Goal: Transaction & Acquisition: Book appointment/travel/reservation

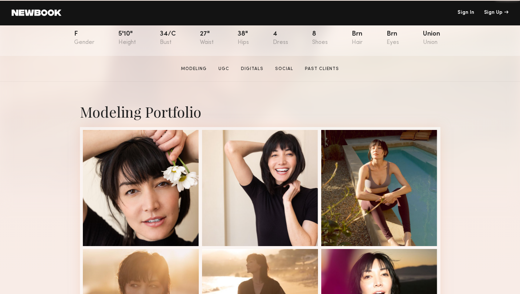
scroll to position [85, 0]
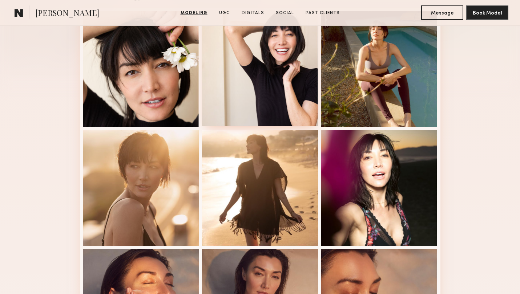
scroll to position [202, 0]
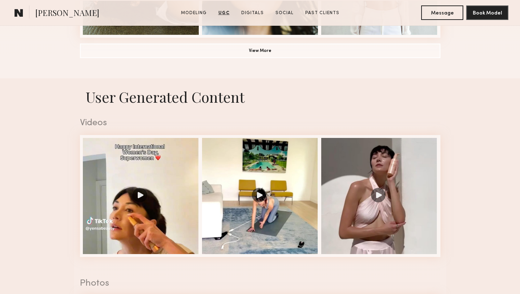
scroll to position [438, 0]
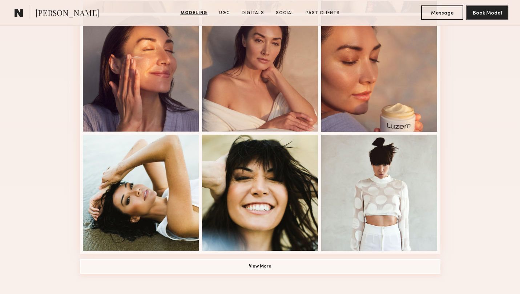
click at [285, 264] on button "View More" at bounding box center [260, 266] width 360 height 15
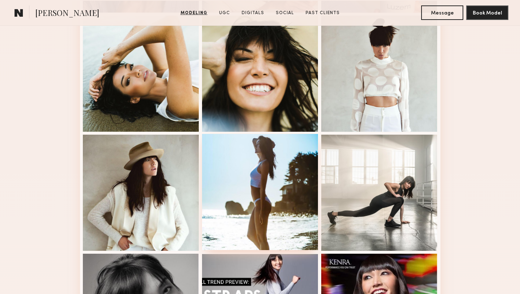
scroll to position [559, 0]
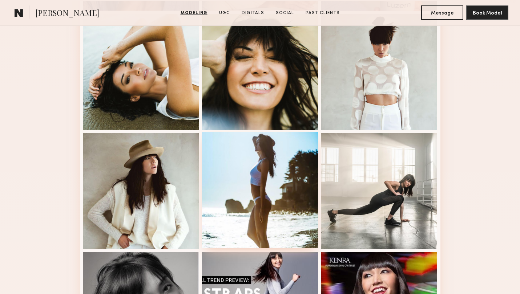
click at [250, 166] on div at bounding box center [260, 190] width 116 height 116
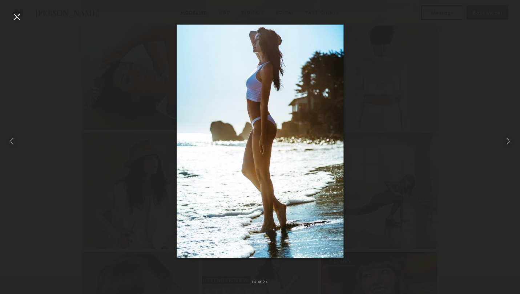
click at [19, 15] on div at bounding box center [17, 17] width 12 height 12
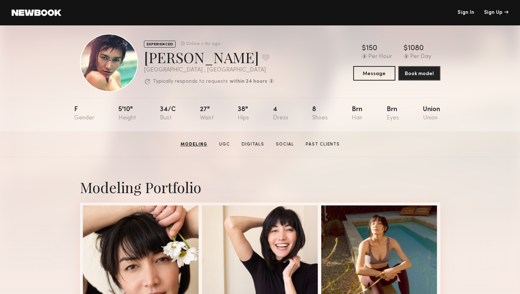
scroll to position [0, 0]
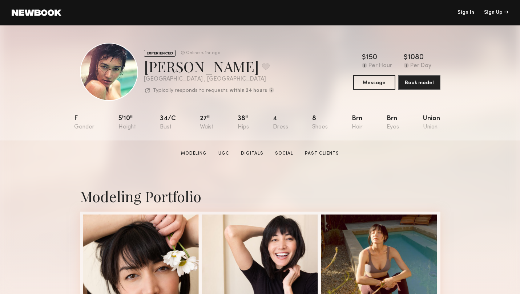
click at [206, 70] on div "[PERSON_NAME] Favorite" at bounding box center [209, 66] width 130 height 19
click at [42, 11] on link at bounding box center [37, 12] width 50 height 7
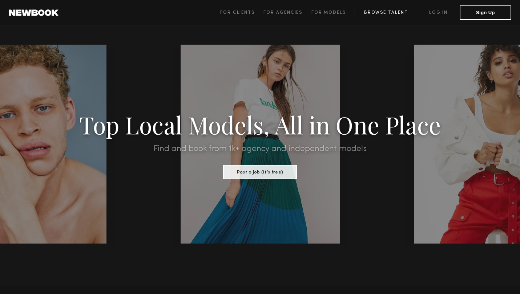
click at [394, 16] on link "Browse Talent" at bounding box center [386, 12] width 62 height 9
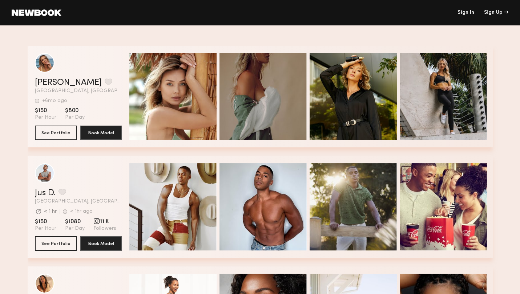
click at [466, 11] on link "Sign In" at bounding box center [465, 12] width 17 height 5
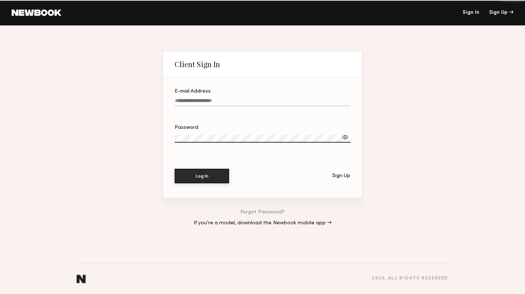
type input "**********"
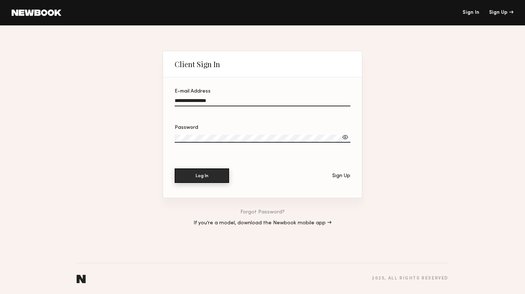
click at [212, 176] on button "Log In" at bounding box center [202, 176] width 55 height 15
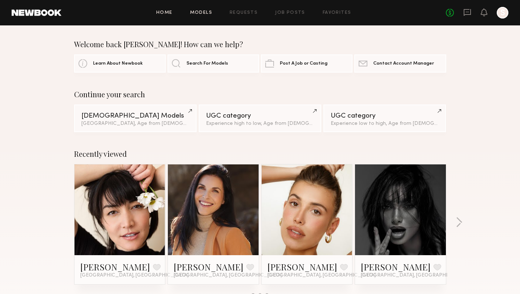
click at [199, 14] on link "Models" at bounding box center [201, 13] width 22 height 5
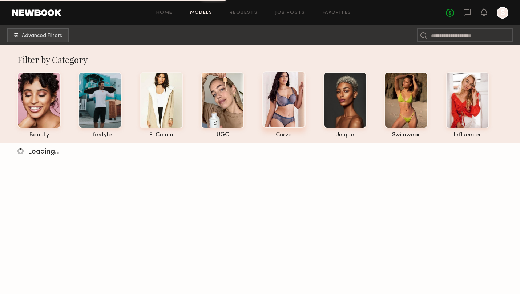
click at [292, 99] on div at bounding box center [283, 99] width 43 height 57
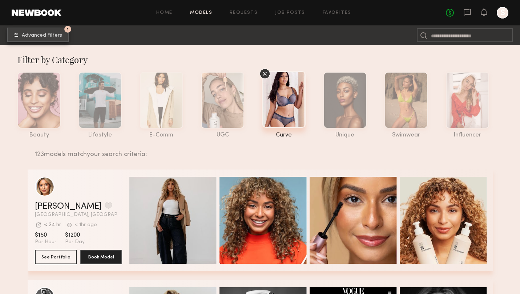
click at [53, 39] on button "1 Advanced Filters" at bounding box center [37, 35] width 61 height 15
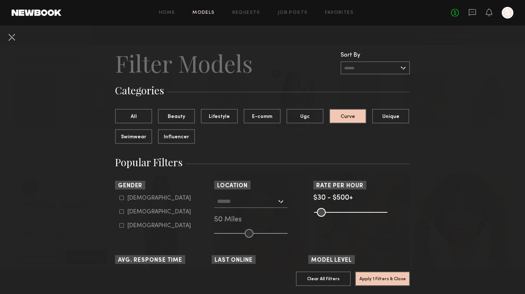
click at [251, 203] on input "text" at bounding box center [247, 201] width 60 height 12
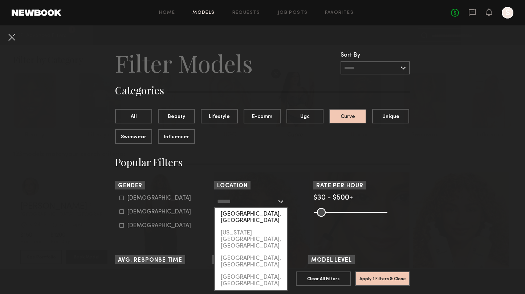
click at [245, 214] on div "[GEOGRAPHIC_DATA], [GEOGRAPHIC_DATA]" at bounding box center [251, 217] width 72 height 19
type input "**********"
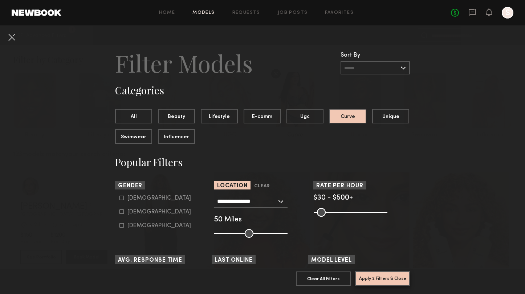
click at [383, 271] on button "Apply 2 Filters & Close" at bounding box center [382, 278] width 55 height 15
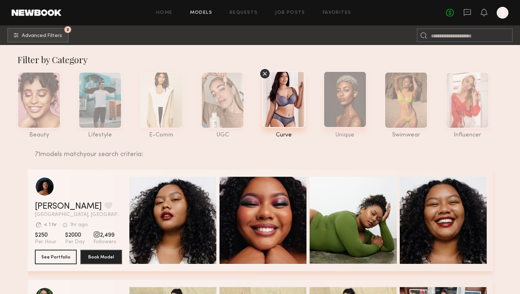
click at [365, 102] on div at bounding box center [344, 99] width 43 height 57
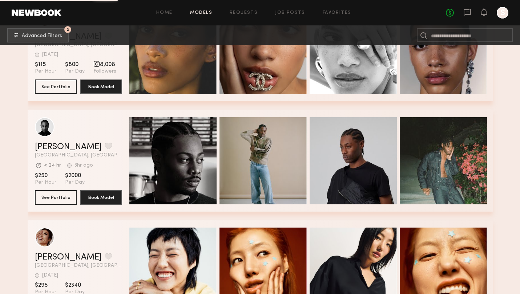
scroll to position [9086, 0]
